Goal: Task Accomplishment & Management: Complete application form

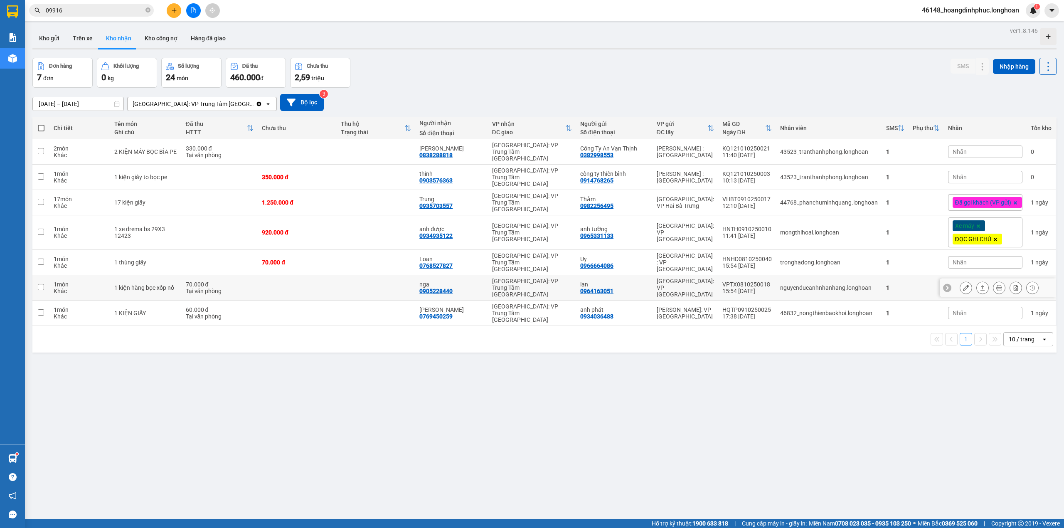
click at [963, 285] on icon at bounding box center [966, 288] width 6 height 6
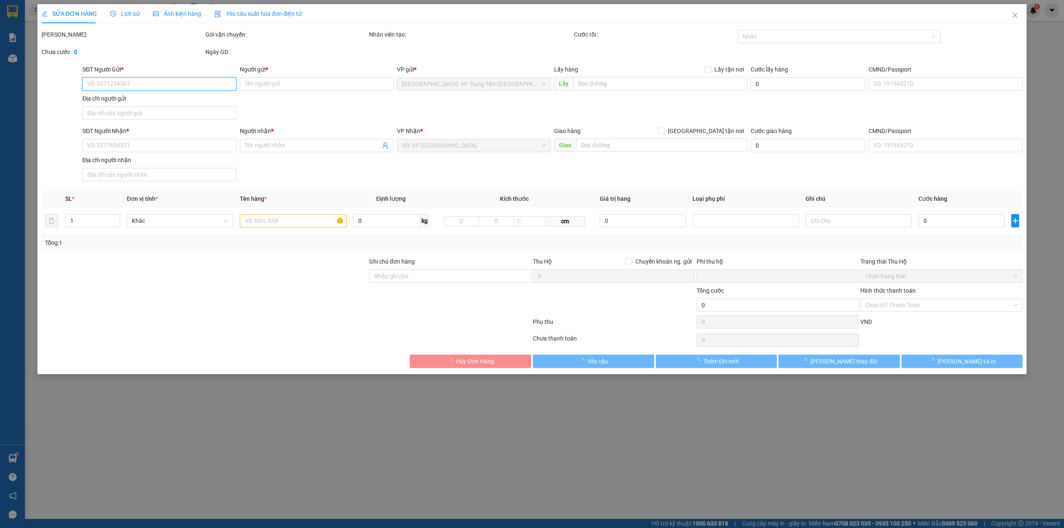
type input "0964163051"
type input "lan"
type input "0905228440"
type input "nga"
type input "0"
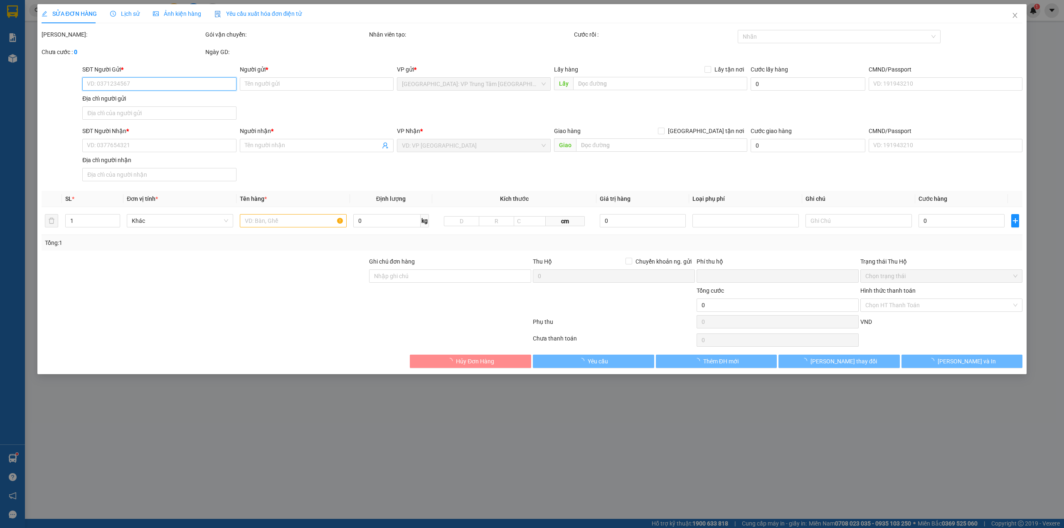
type input "70.000"
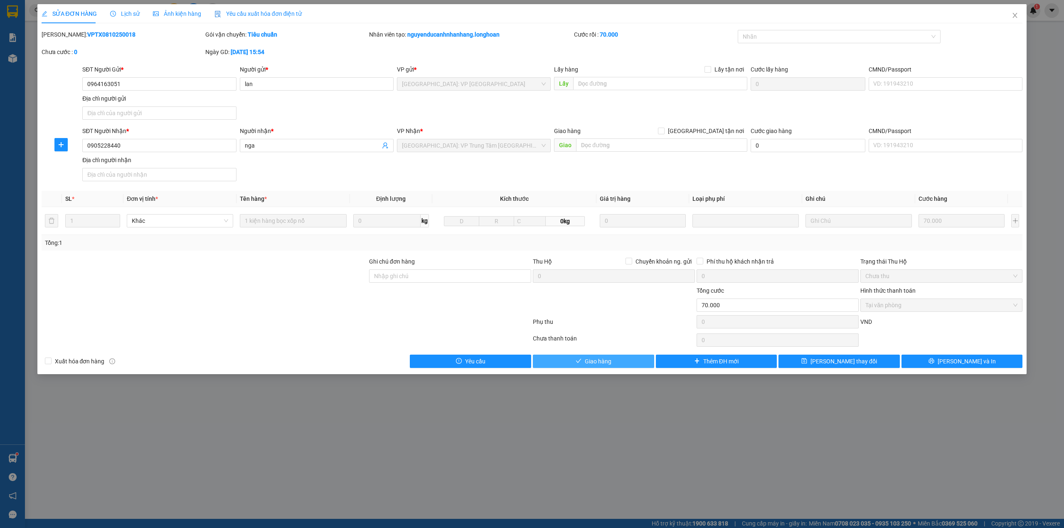
click at [582, 358] on button "Giao hàng" at bounding box center [593, 361] width 121 height 13
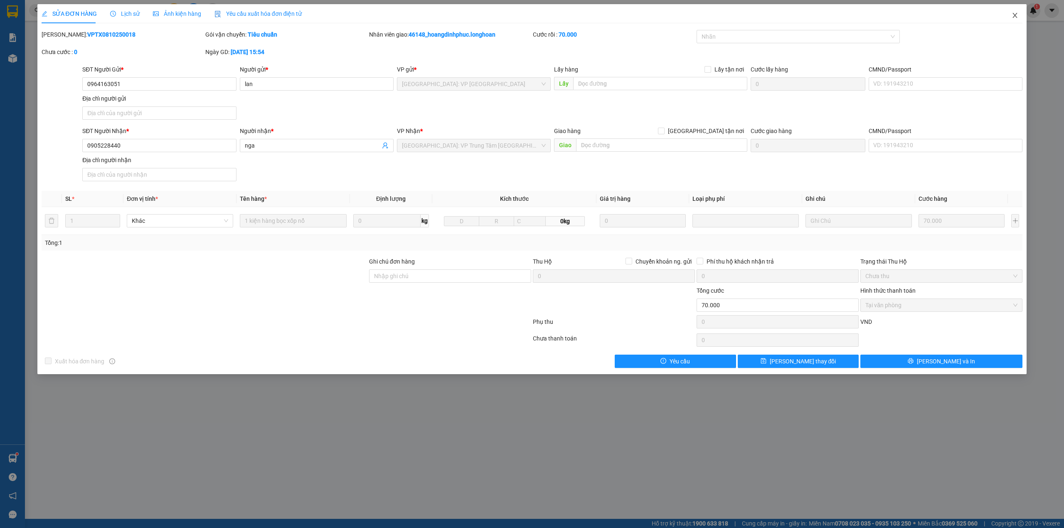
click at [1011, 14] on span "Close" at bounding box center [1014, 15] width 23 height 23
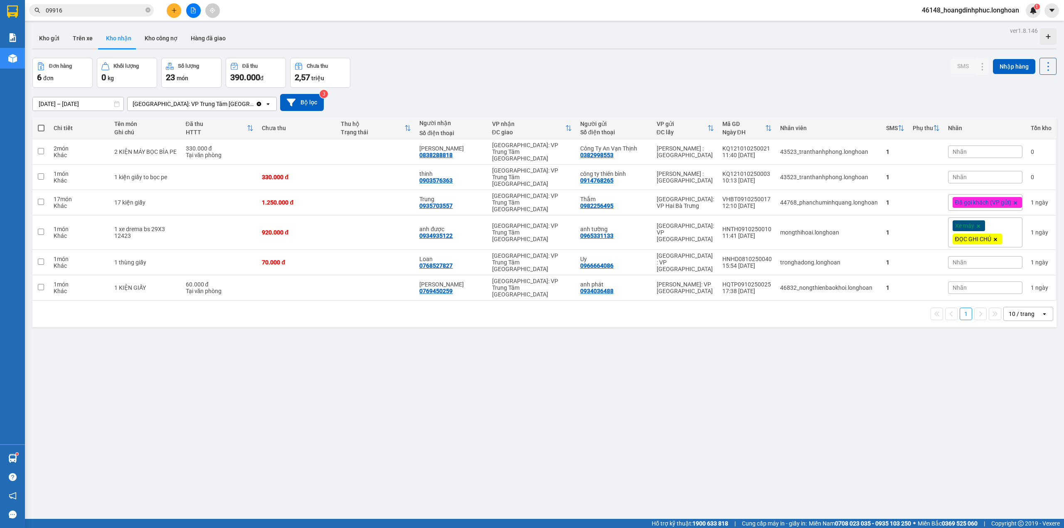
click at [192, 9] on icon "file-add" at bounding box center [193, 10] width 6 height 6
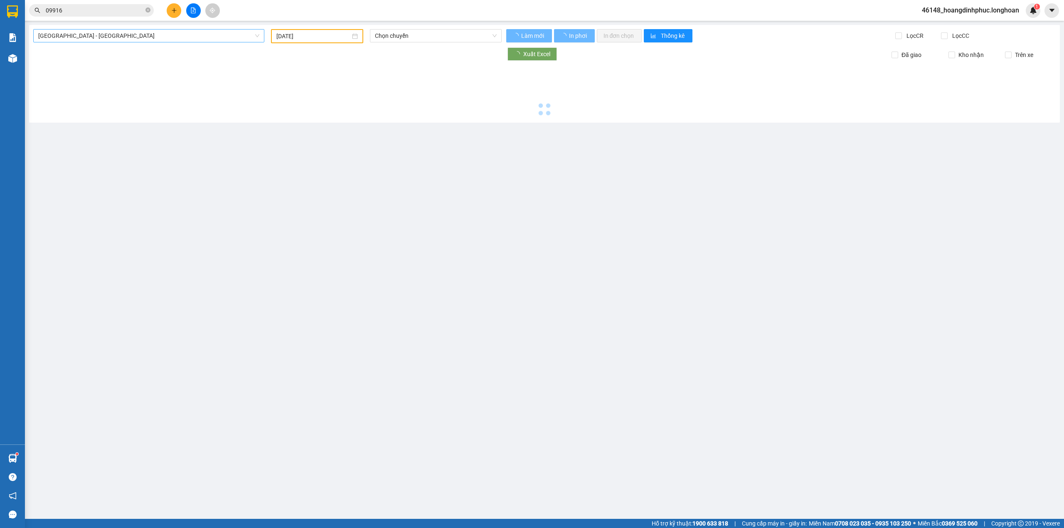
type input "[DATE]"
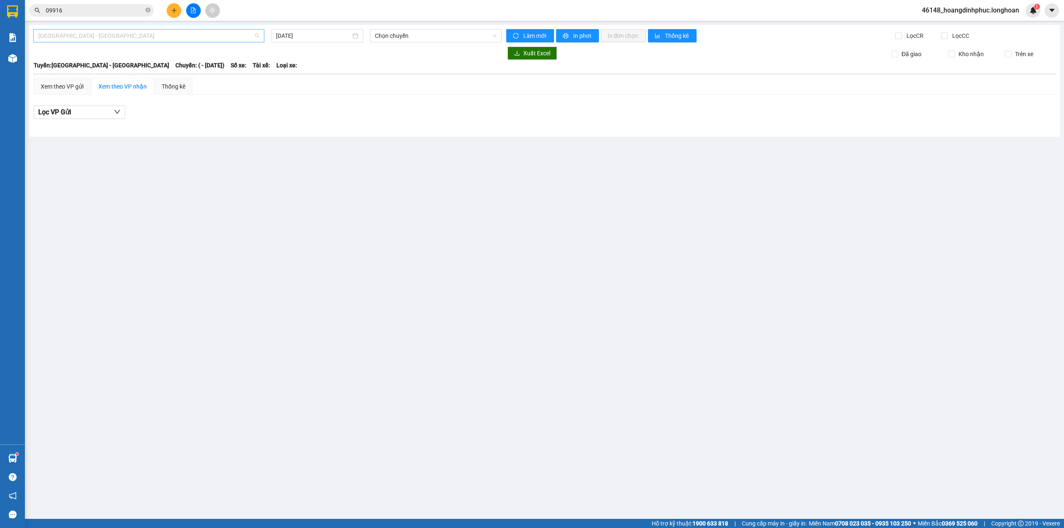
click at [176, 36] on span "[GEOGRAPHIC_DATA] - [GEOGRAPHIC_DATA]" at bounding box center [148, 36] width 221 height 12
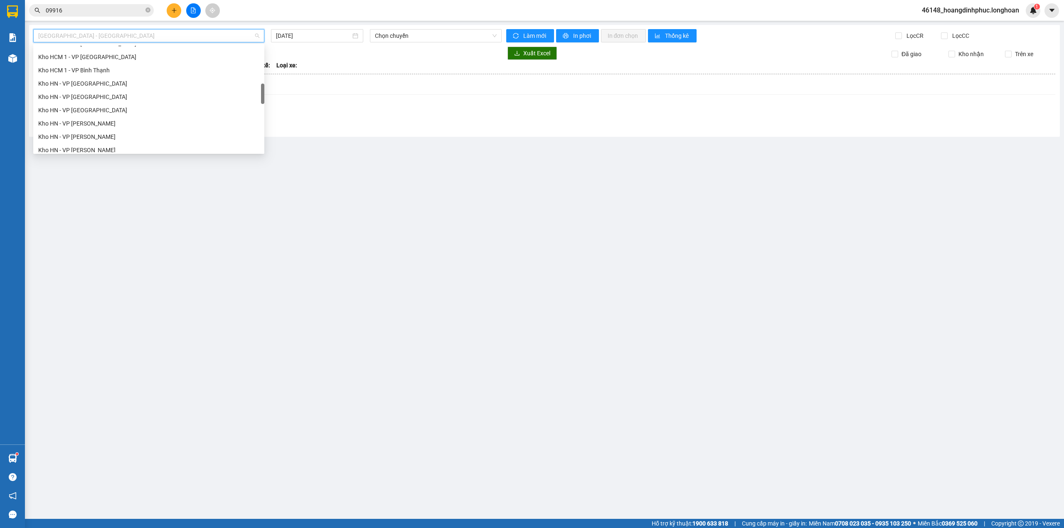
scroll to position [222, 0]
click at [173, 13] on button at bounding box center [174, 10] width 15 height 15
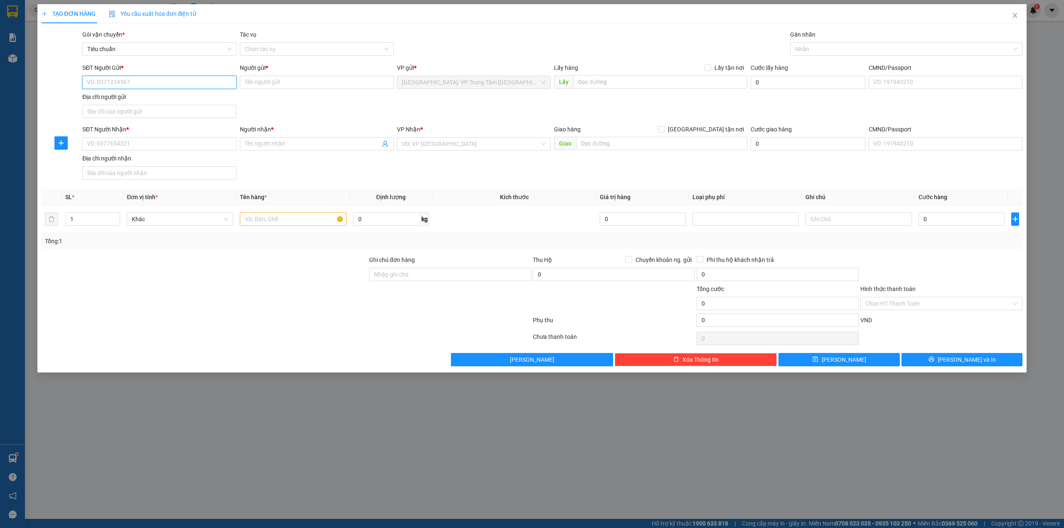
click at [153, 83] on input "SĐT Người Gửi *" at bounding box center [159, 82] width 154 height 13
type input "0961226454"
click at [343, 85] on input "Người gửi *" at bounding box center [317, 82] width 154 height 13
type input "a"
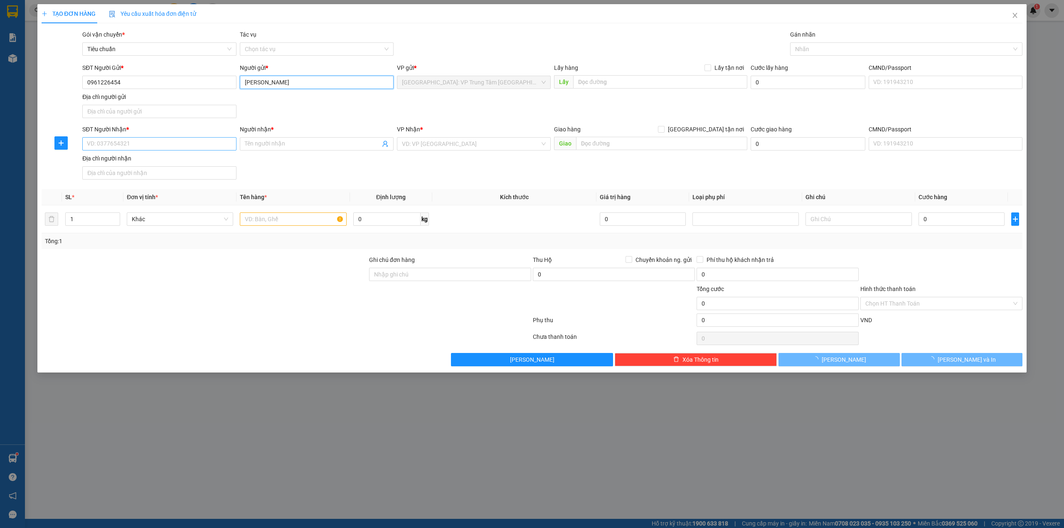
type input "[PERSON_NAME]"
click at [146, 145] on input "SĐT Người Nhận *" at bounding box center [159, 143] width 154 height 13
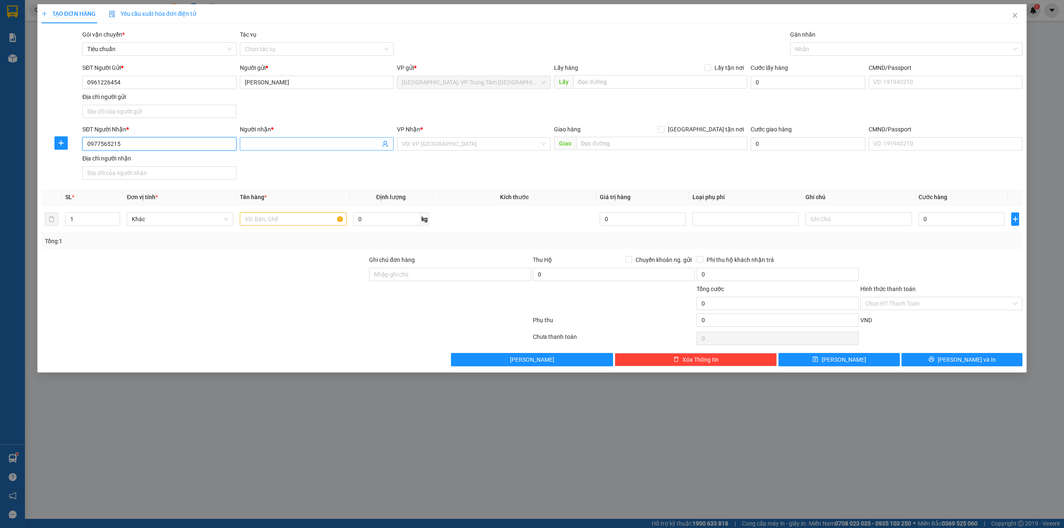
type input "0977565215"
click at [293, 147] on input "Người nhận *" at bounding box center [313, 143] width 136 height 9
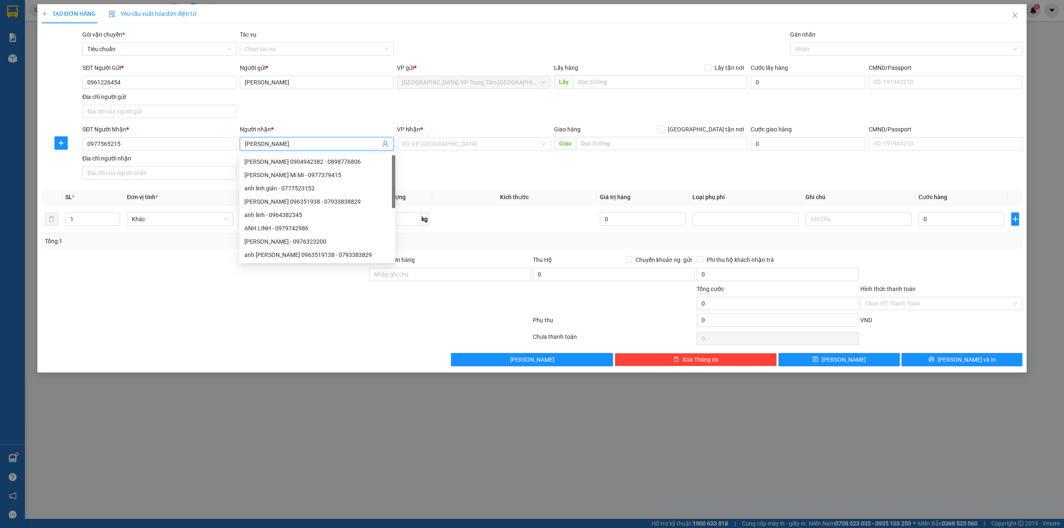
type input "[PERSON_NAME]"
click at [456, 179] on div "SĐT Người Nhận * 0977565215 Người nhận * [PERSON_NAME] VP Nhận * VD: VP [GEOGRA…" at bounding box center [553, 154] width 944 height 58
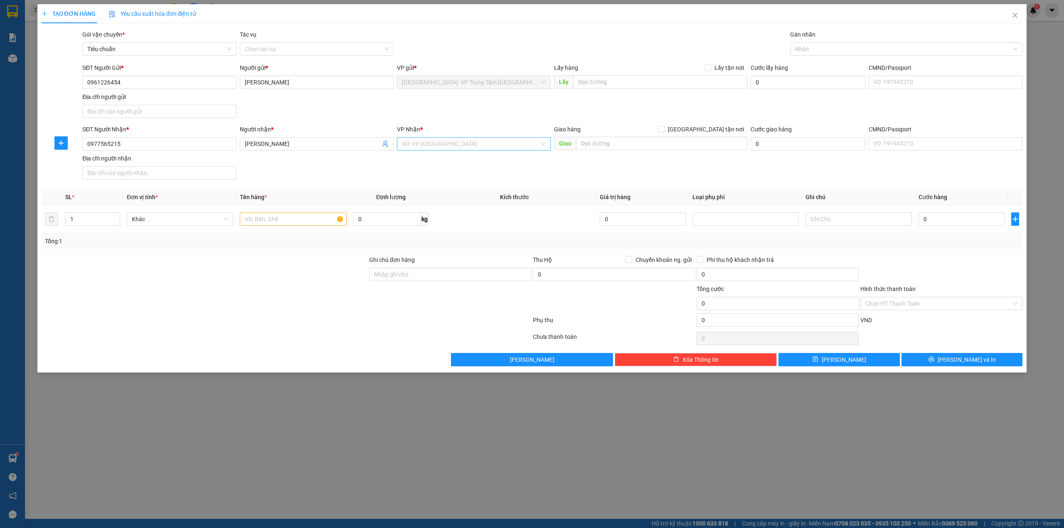
click at [469, 148] on input "search" at bounding box center [471, 144] width 138 height 12
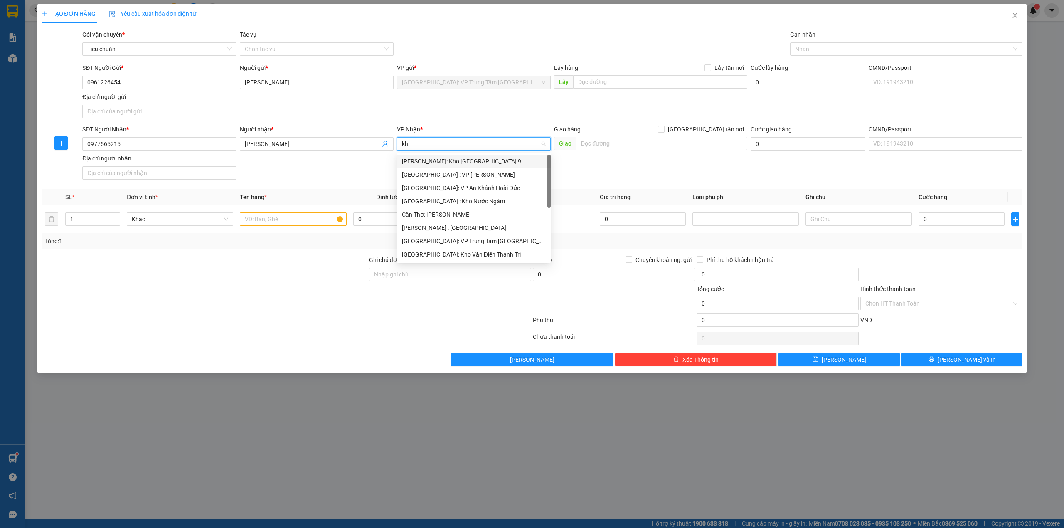
type input "kho"
click at [490, 212] on div "[GEOGRAPHIC_DATA]: Kho Văn Điển Thanh Trì" at bounding box center [474, 214] width 144 height 9
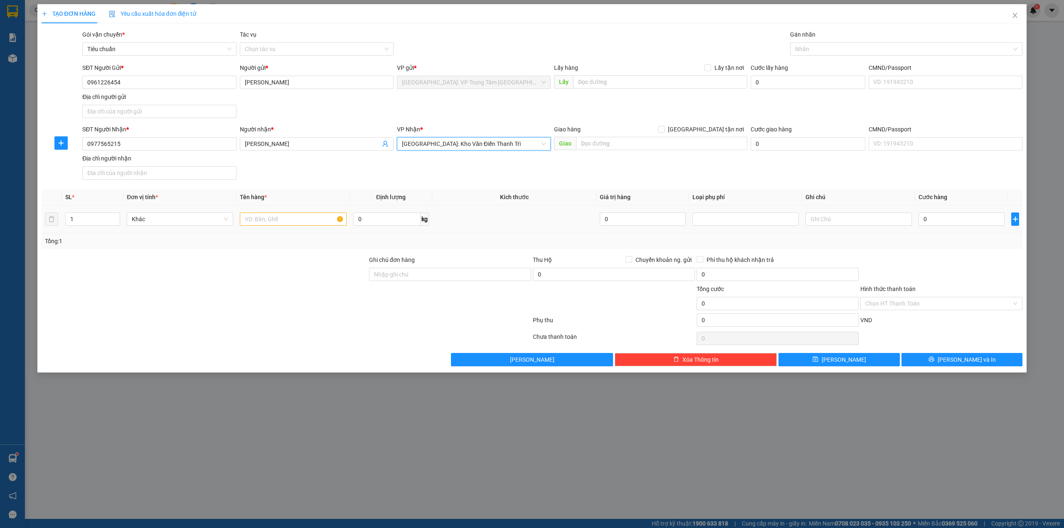
click at [291, 227] on div at bounding box center [293, 219] width 106 height 17
click at [291, 225] on input "text" at bounding box center [293, 218] width 106 height 13
type input "1 thùng xốp vàng"
click at [297, 162] on div "SĐT Người Nhận * 0977565215 Người nhận * Anh Linh VP Nhận * [GEOGRAPHIC_DATA]: …" at bounding box center [553, 154] width 944 height 58
click at [831, 52] on div at bounding box center [902, 49] width 220 height 10
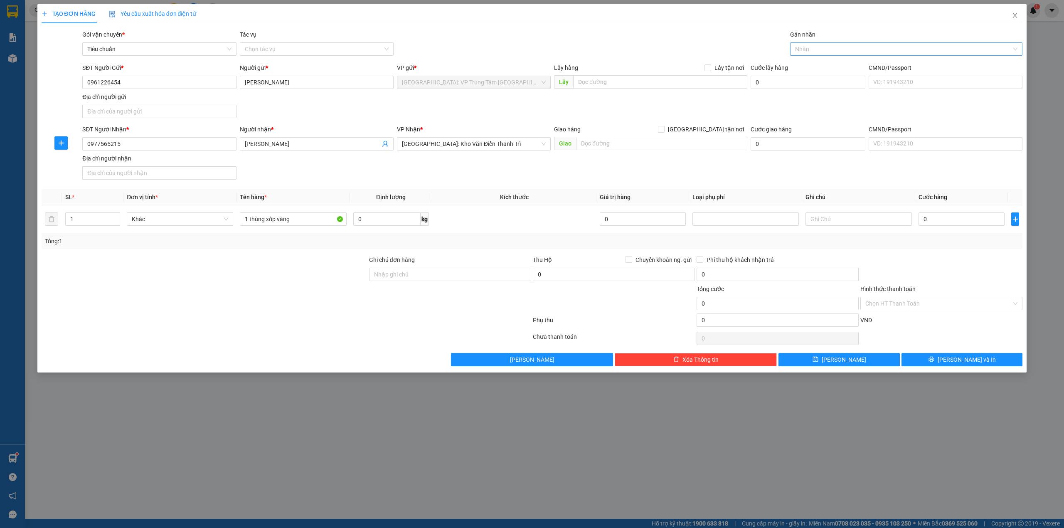
type input "g"
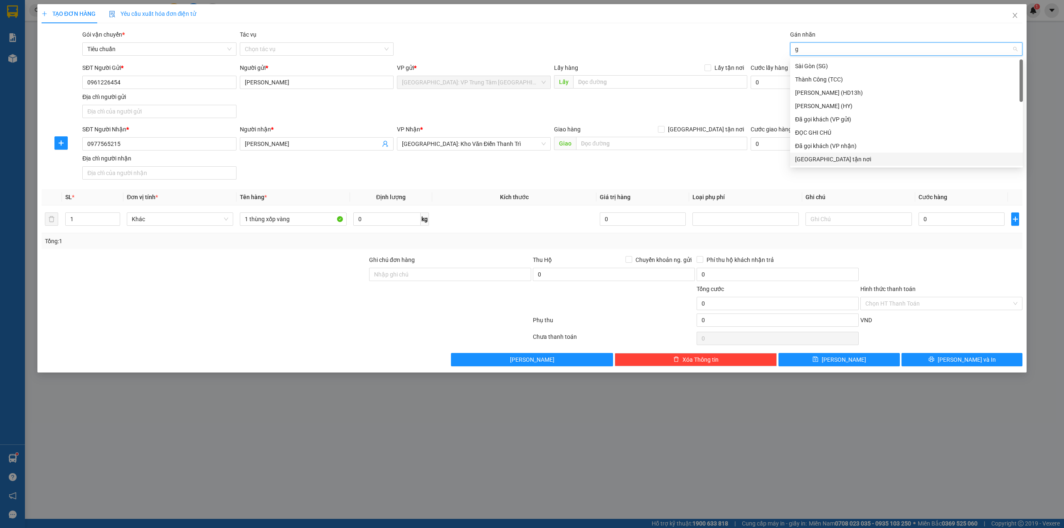
click at [837, 159] on div "[GEOGRAPHIC_DATA] tận nơi" at bounding box center [906, 159] width 223 height 9
click at [714, 30] on div "Gói vận chuyển * Tiêu chuẩn Tác vụ Chọn tác vụ Gán nhãn Giao tận nơi" at bounding box center [553, 44] width 944 height 29
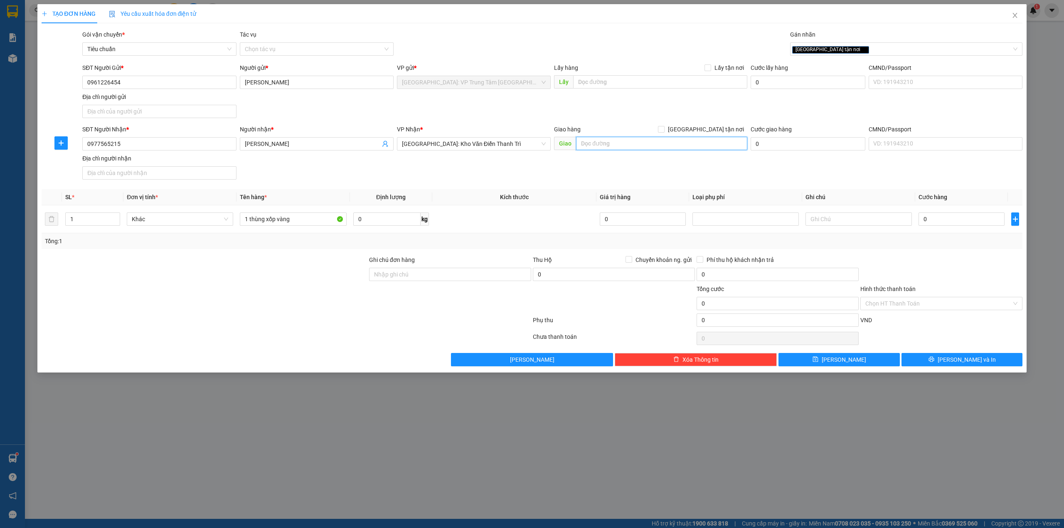
click at [648, 141] on input "text" at bounding box center [661, 143] width 171 height 13
click at [647, 145] on input "35 Phố [PERSON_NAME]" at bounding box center [661, 143] width 171 height 13
drag, startPoint x: 581, startPoint y: 144, endPoint x: 668, endPoint y: 142, distance: 87.7
click at [668, 142] on input "35 Phố [PERSON_NAME], [PERSON_NAME]," at bounding box center [661, 143] width 171 height 13
click at [680, 138] on input "35 Phố [PERSON_NAME], [PERSON_NAME]," at bounding box center [661, 143] width 171 height 13
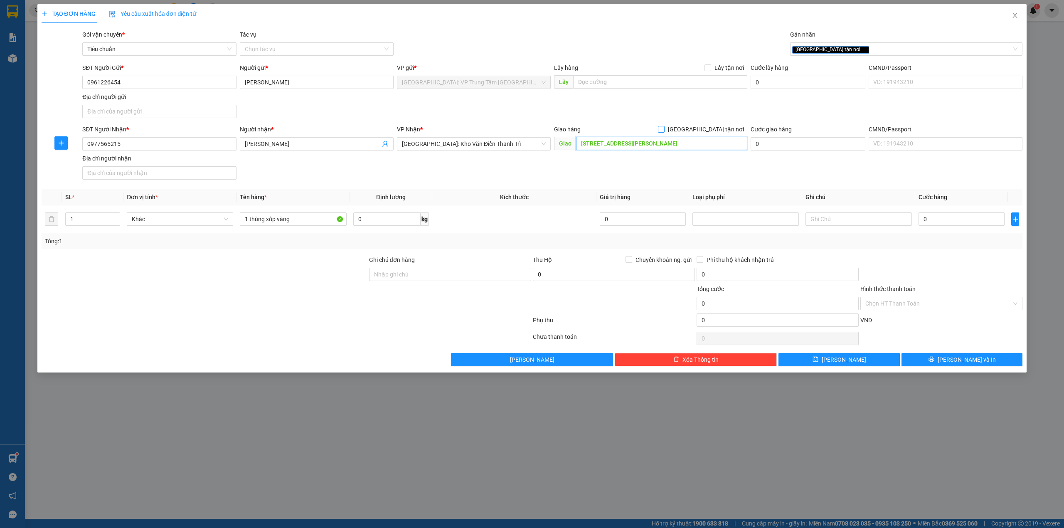
type input "[STREET_ADDRESS][PERSON_NAME]"
click at [664, 128] on input "[GEOGRAPHIC_DATA] tận nơi" at bounding box center [661, 129] width 6 height 6
checkbox input "true"
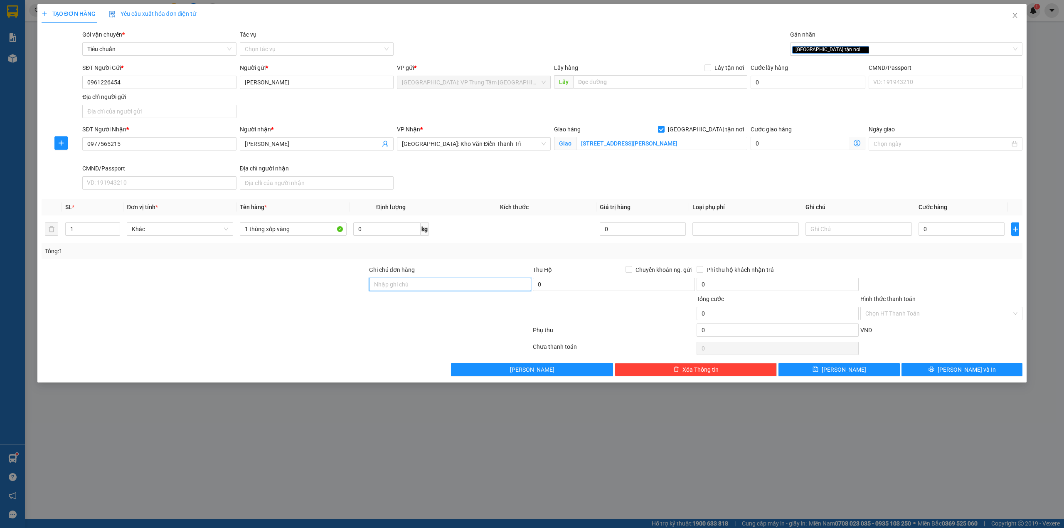
click at [474, 288] on input "Ghi chú đơn hàng" at bounding box center [450, 284] width 162 height 13
type input "n"
type input "NHẬN THEO KIỆN - GIAO NGUYÊN KIỆN- Hư vỡ không đền"
click at [514, 256] on div "Tổng: 1" at bounding box center [532, 251] width 975 height 9
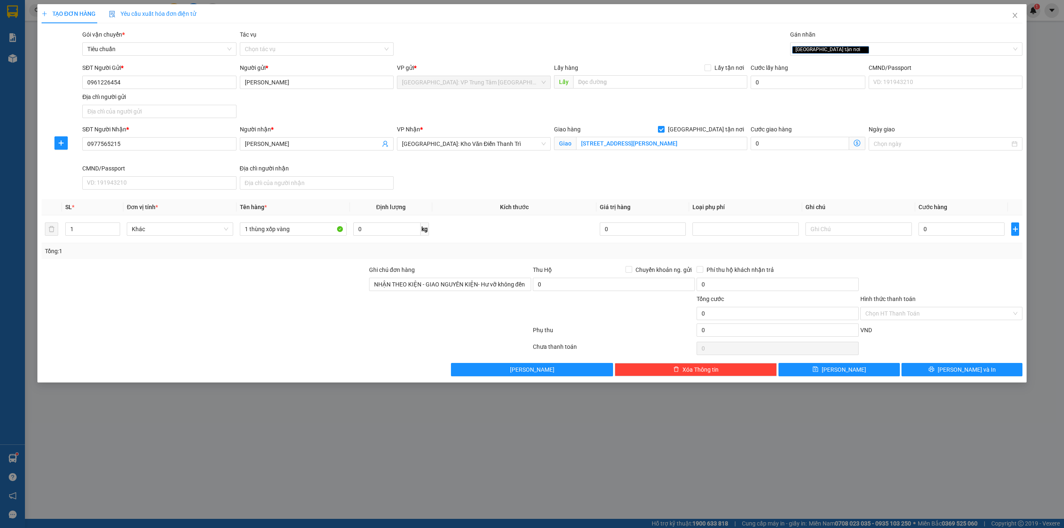
scroll to position [0, 0]
click at [960, 227] on input "0" at bounding box center [962, 228] width 86 height 13
click at [526, 288] on input "NHẬN THEO KIỆN - GIAO NGUYÊN KIỆN- Hư vỡ không đền" at bounding box center [450, 284] width 162 height 13
click at [937, 230] on input "0" at bounding box center [962, 228] width 86 height 13
type input "6"
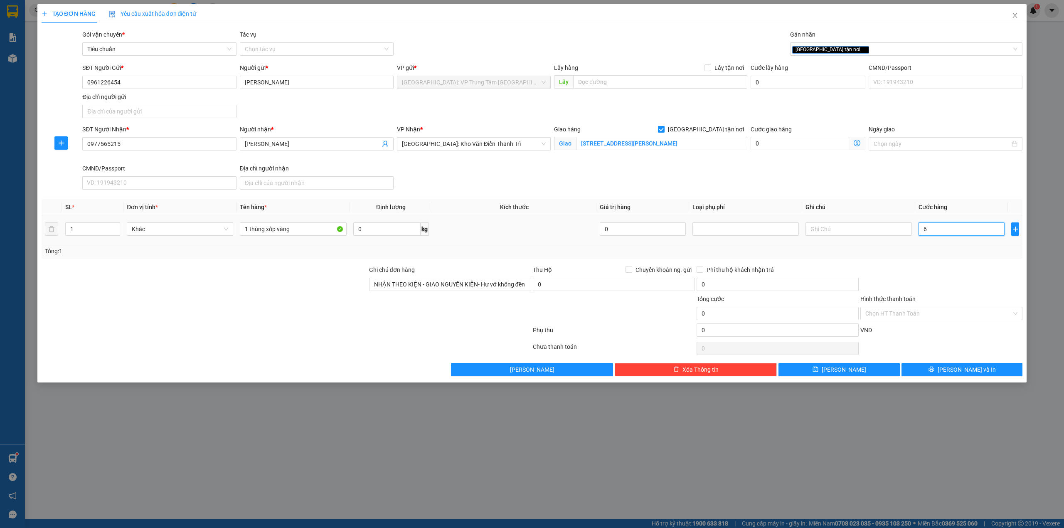
type input "6"
type input "63"
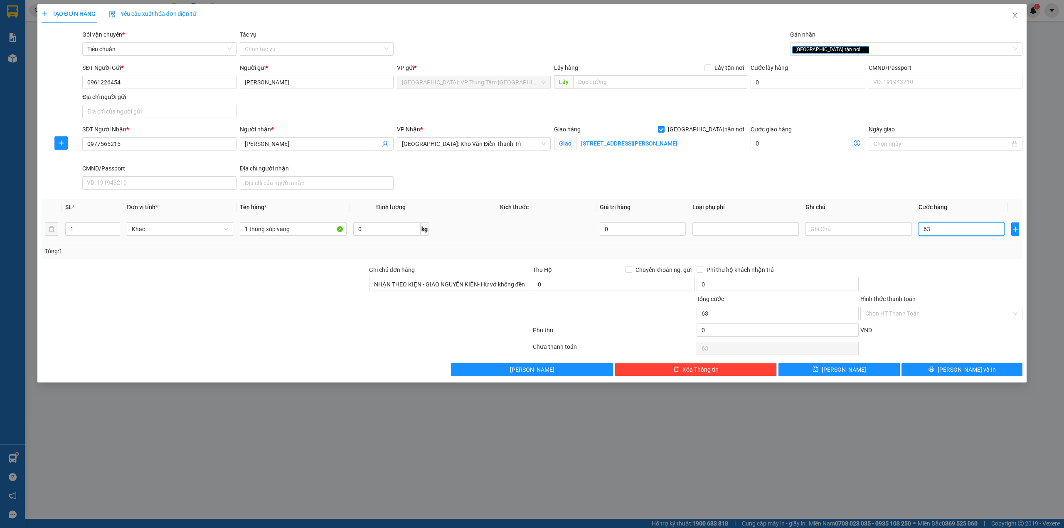
type input "630"
type input "6.300"
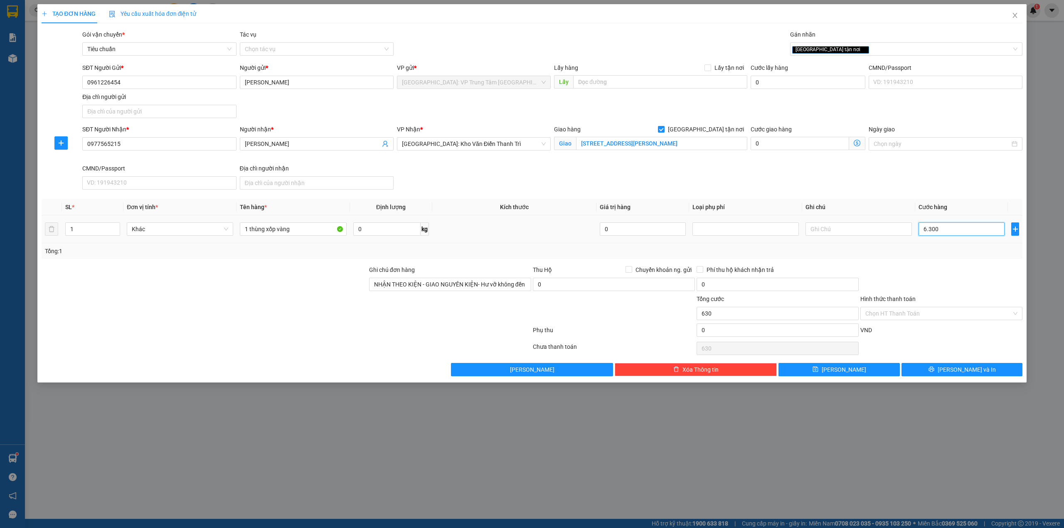
type input "6.300"
type input "63.000"
type input "630.000"
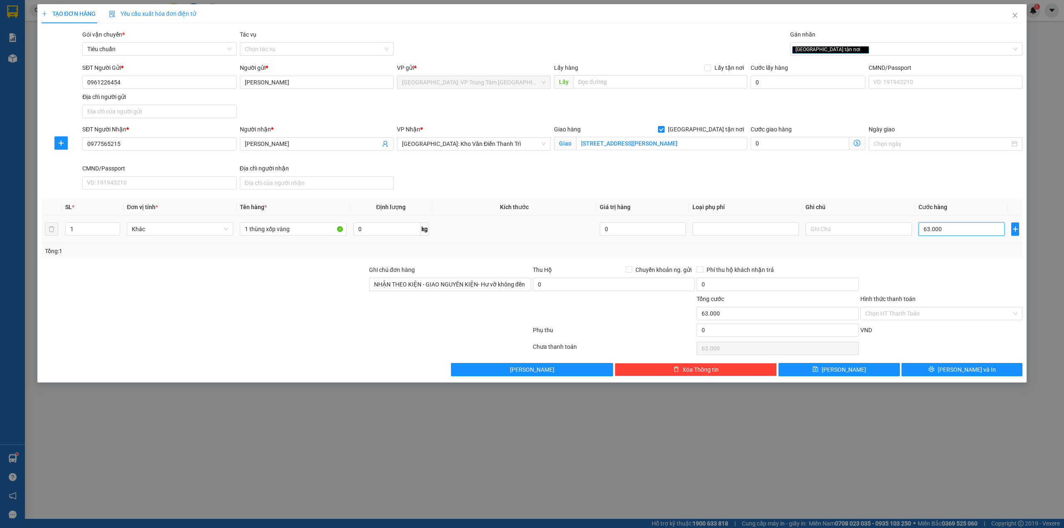
type input "630.000"
click at [929, 261] on div "Transit Pickup Surcharge Ids Transit Deliver Surcharge Ids Transit Deliver Surc…" at bounding box center [532, 203] width 981 height 346
click at [963, 320] on input "Hình thức thanh toán" at bounding box center [938, 313] width 146 height 12
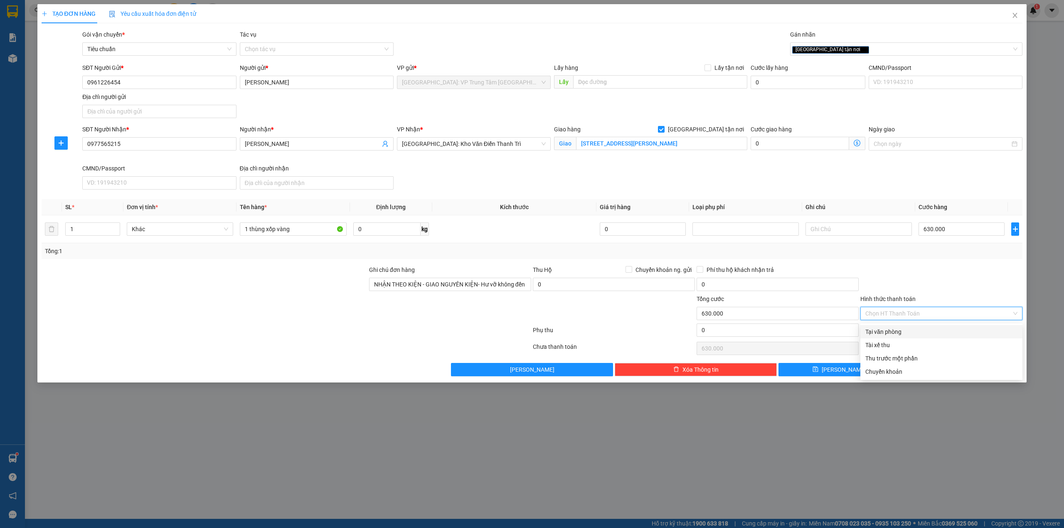
click at [907, 332] on div "Tại văn phòng" at bounding box center [941, 331] width 152 height 9
type input "0"
click at [905, 286] on div at bounding box center [942, 279] width 164 height 29
click at [934, 368] on button "[PERSON_NAME] và In" at bounding box center [962, 369] width 121 height 13
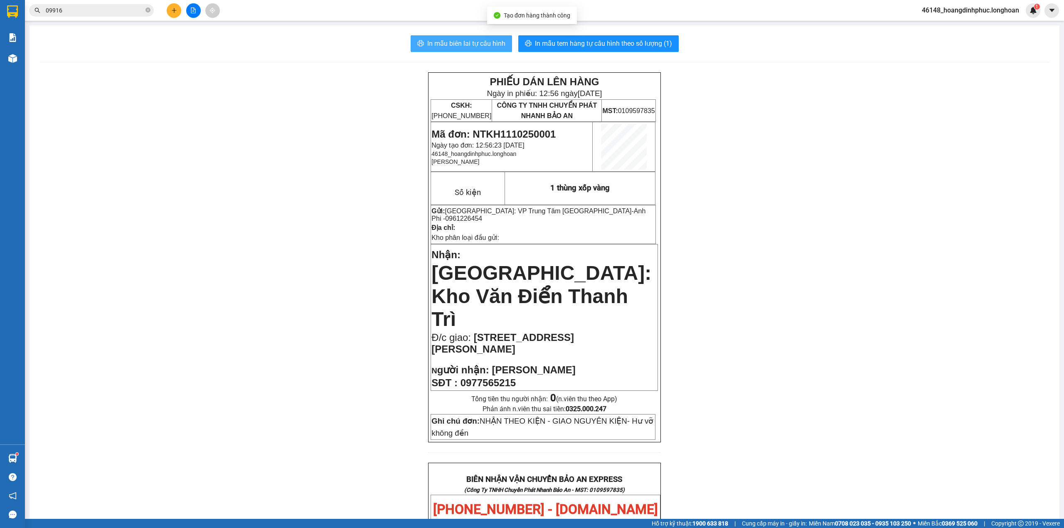
click at [477, 44] on span "In mẫu biên lai tự cấu hình" at bounding box center [466, 43] width 78 height 10
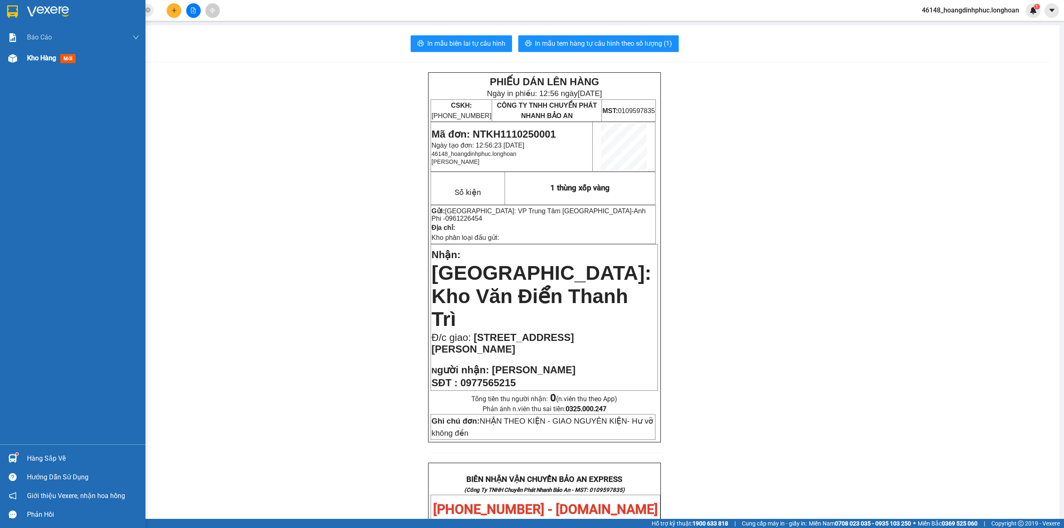
click at [20, 57] on div "Kho hàng mới" at bounding box center [72, 58] width 145 height 21
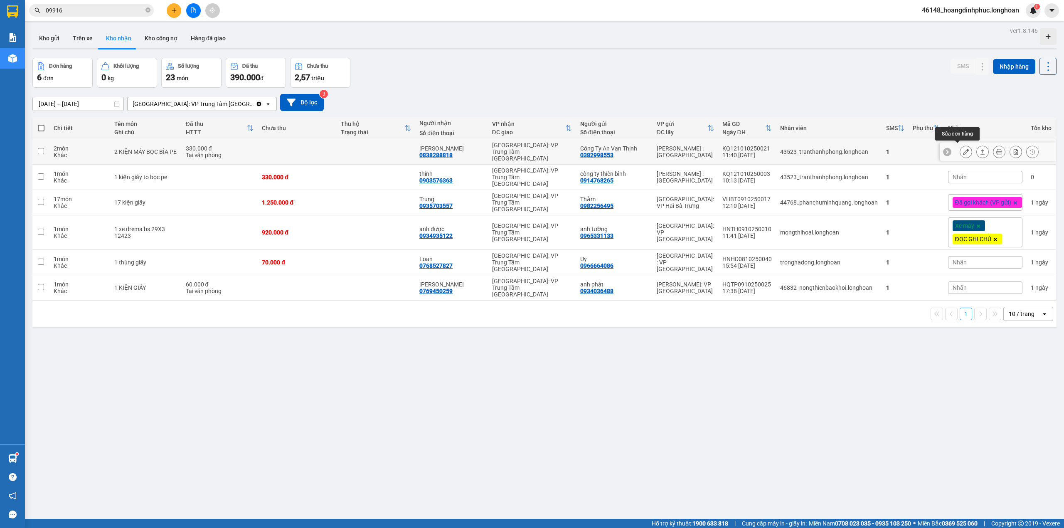
click at [963, 149] on icon at bounding box center [966, 152] width 6 height 6
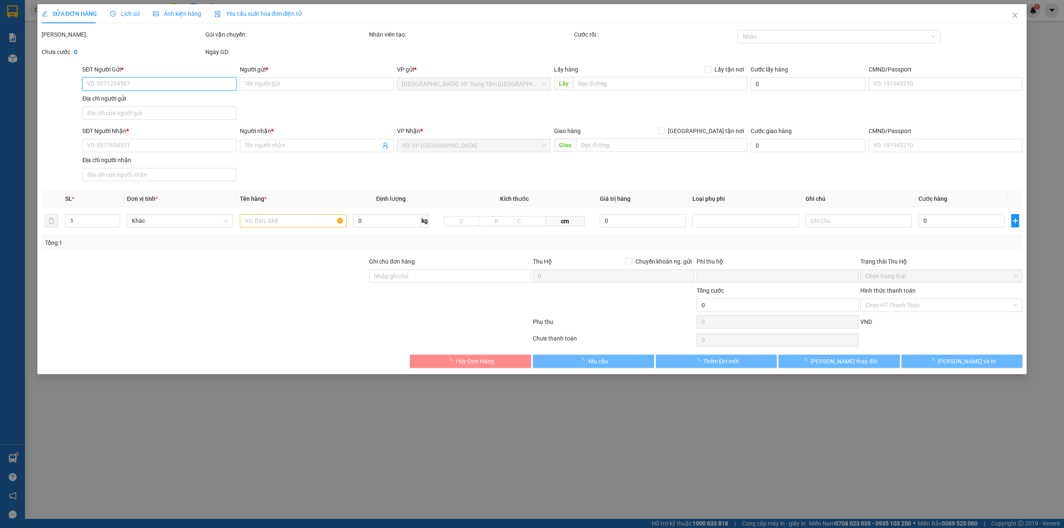
type input "0382998553"
type input "Công Ty An Vạn Thịnh"
type input "0838288818"
type input "[PERSON_NAME]"
type input "0"
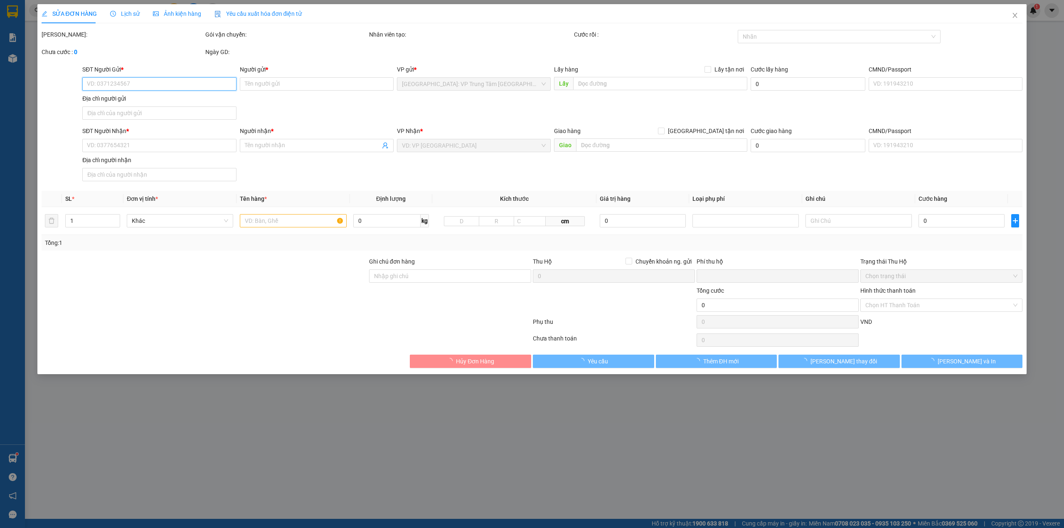
type input "330.000"
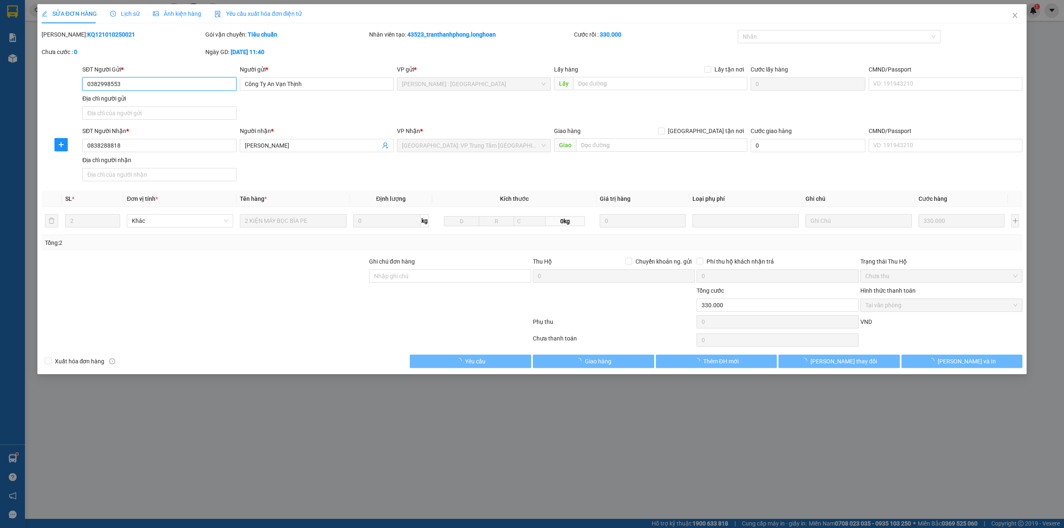
click at [909, 305] on span "Tại văn phòng" at bounding box center [941, 305] width 152 height 12
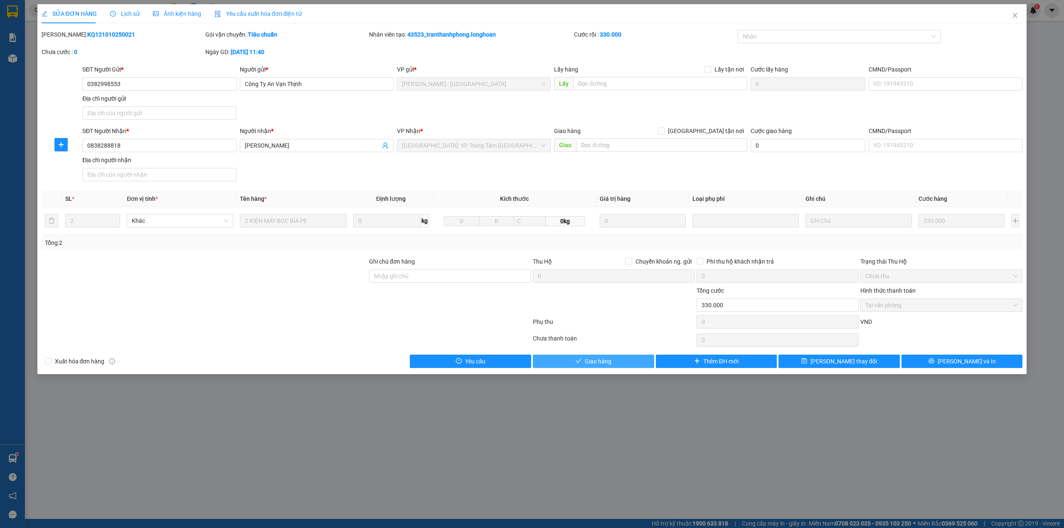
click at [611, 362] on span "Giao hàng" at bounding box center [598, 361] width 27 height 9
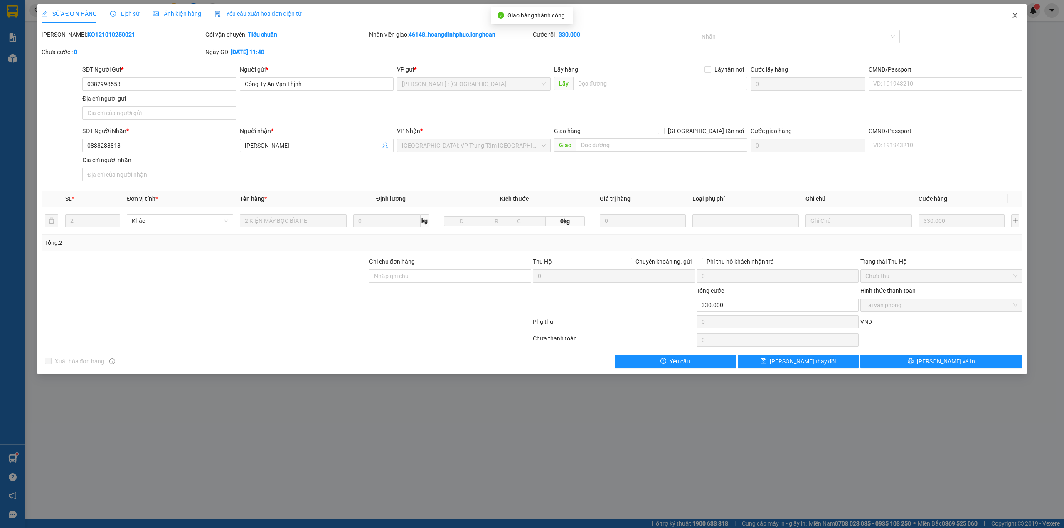
click at [1015, 17] on icon "close" at bounding box center [1015, 15] width 5 height 5
